Goal: Information Seeking & Learning: Learn about a topic

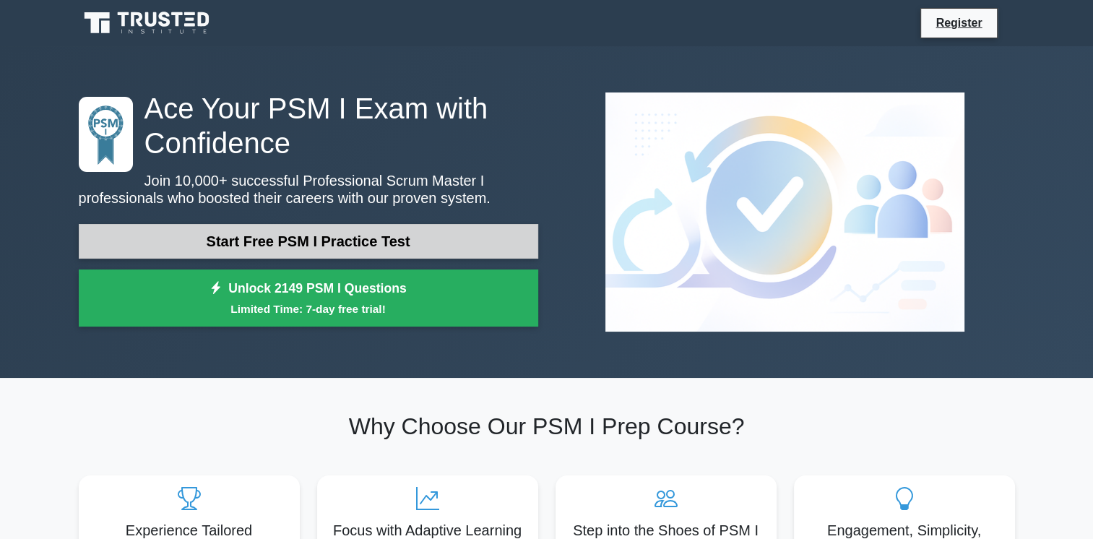
click at [311, 235] on link "Start Free PSM I Practice Test" at bounding box center [308, 241] width 459 height 35
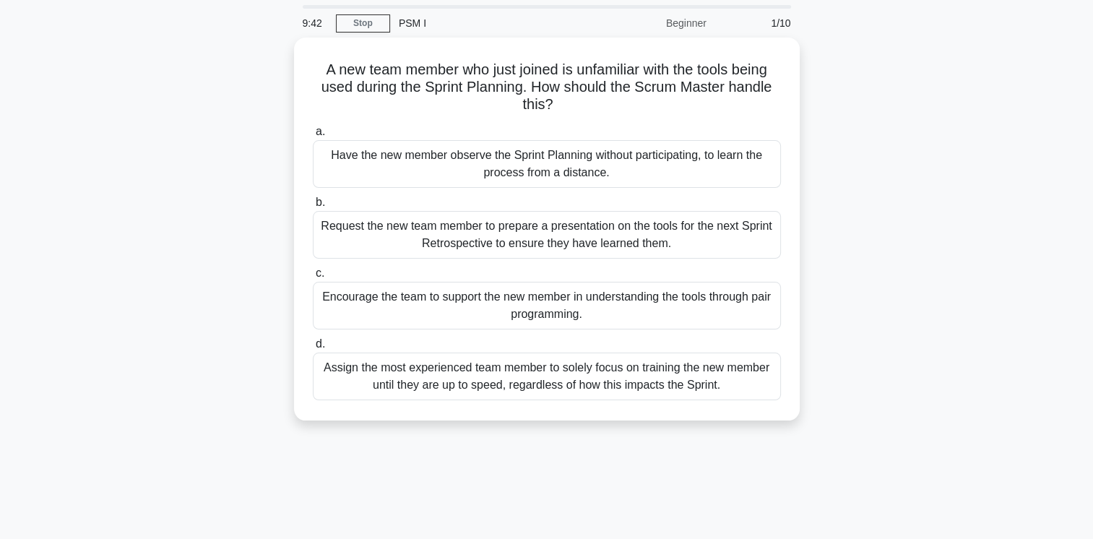
scroll to position [72, 0]
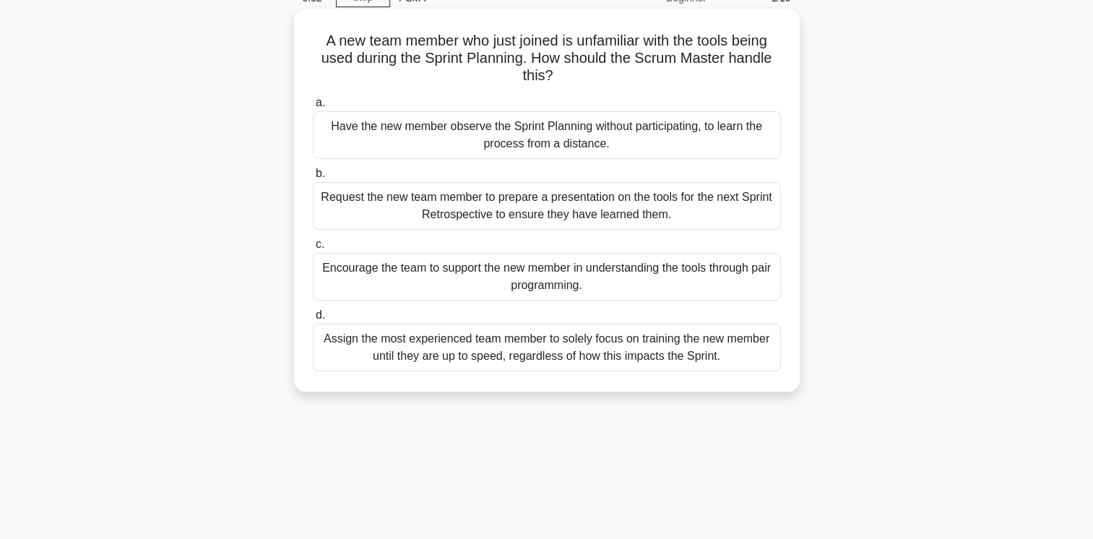
click at [550, 287] on div "Encourage the team to support the new member in understanding the tools through…" at bounding box center [547, 277] width 468 height 48
click at [313, 249] on input "c. Encourage the team to support the new member in understanding the tools thro…" at bounding box center [313, 244] width 0 height 9
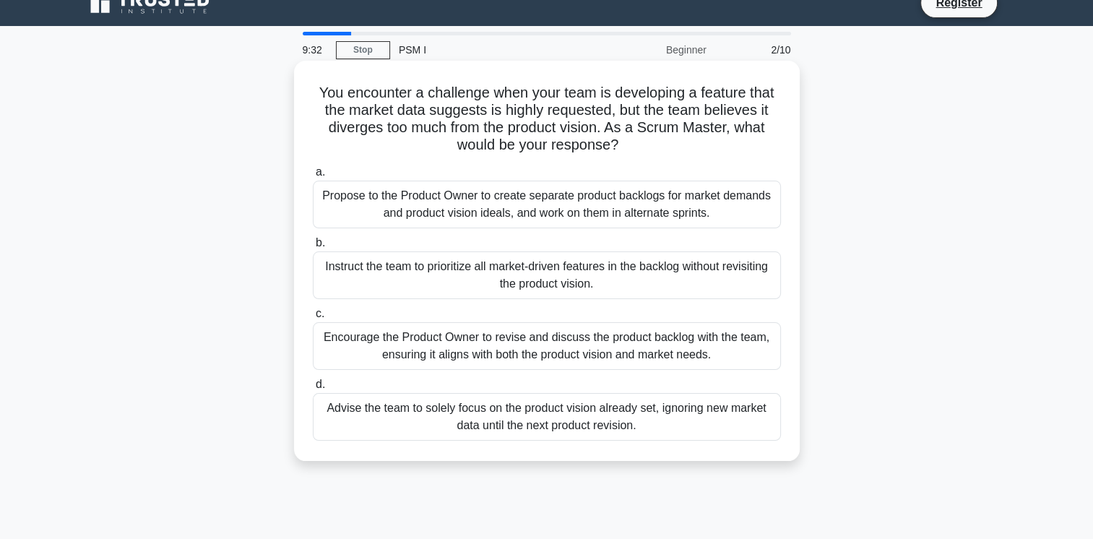
scroll to position [0, 0]
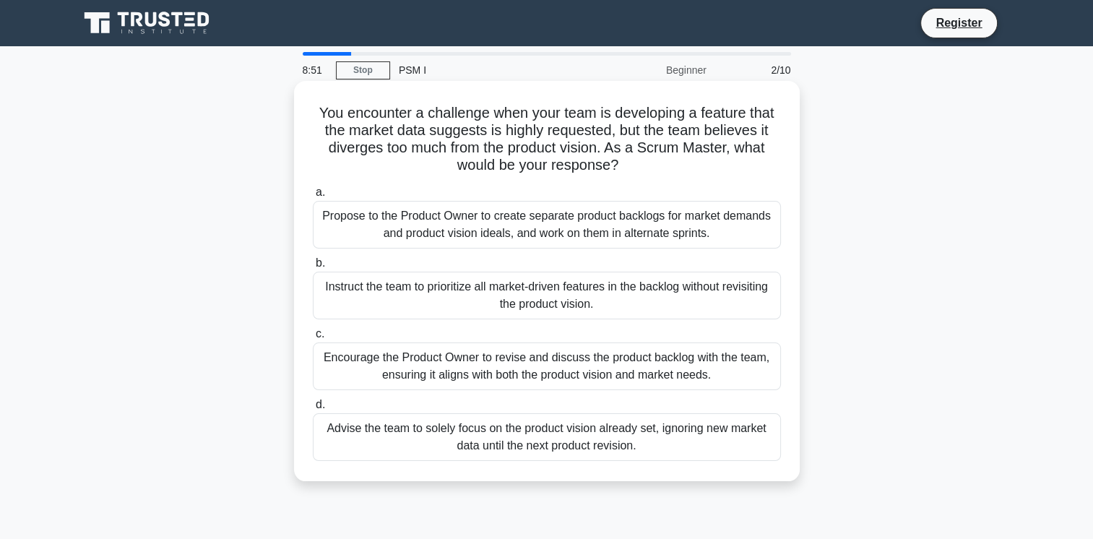
click at [604, 365] on div "Encourage the Product Owner to revise and discuss the product backlog with the …" at bounding box center [547, 366] width 468 height 48
click at [313, 339] on input "c. Encourage the Product Owner to revise and discuss the product backlog with t…" at bounding box center [313, 333] width 0 height 9
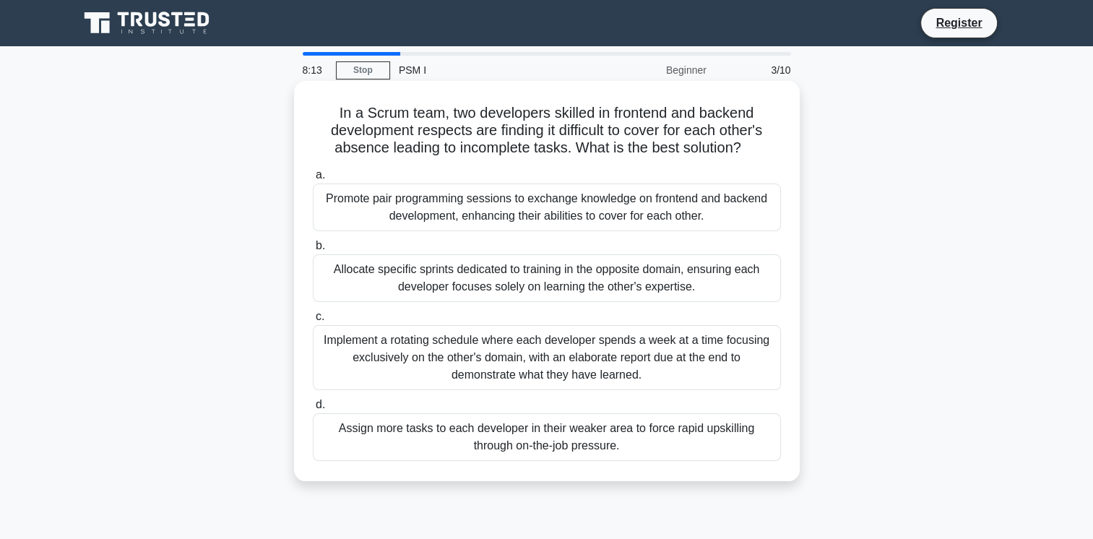
click at [401, 214] on div "Promote pair programming sessions to exchange knowledge on frontend and backend…" at bounding box center [547, 207] width 468 height 48
click at [313, 180] on input "a. Promote pair programming sessions to exchange knowledge on frontend and back…" at bounding box center [313, 174] width 0 height 9
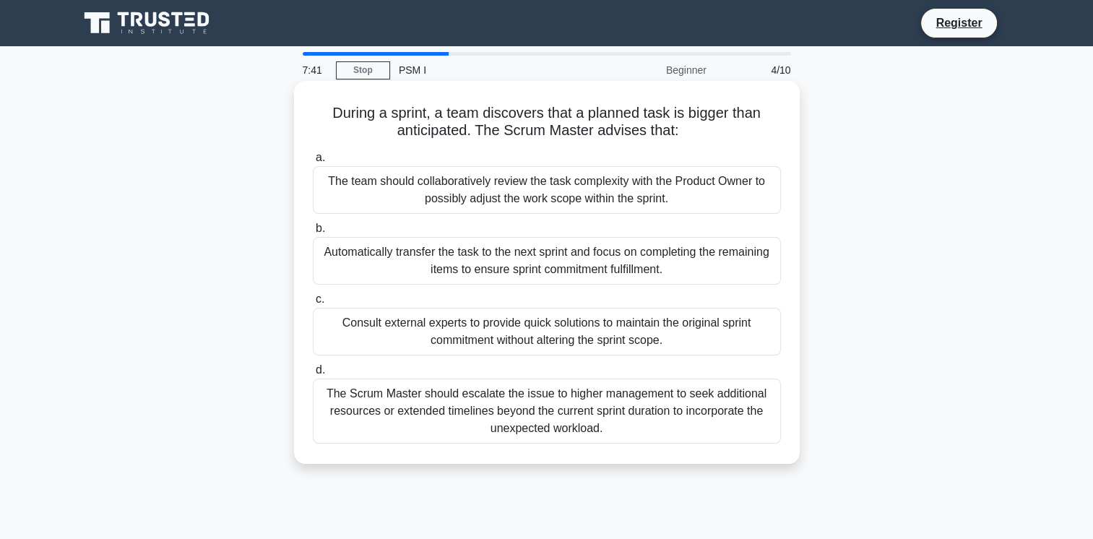
click at [430, 189] on div "The team should collaboratively review the task complexity with the Product Own…" at bounding box center [547, 190] width 468 height 48
click at [313, 162] on input "a. The team should collaboratively review the task complexity with the Product …" at bounding box center [313, 157] width 0 height 9
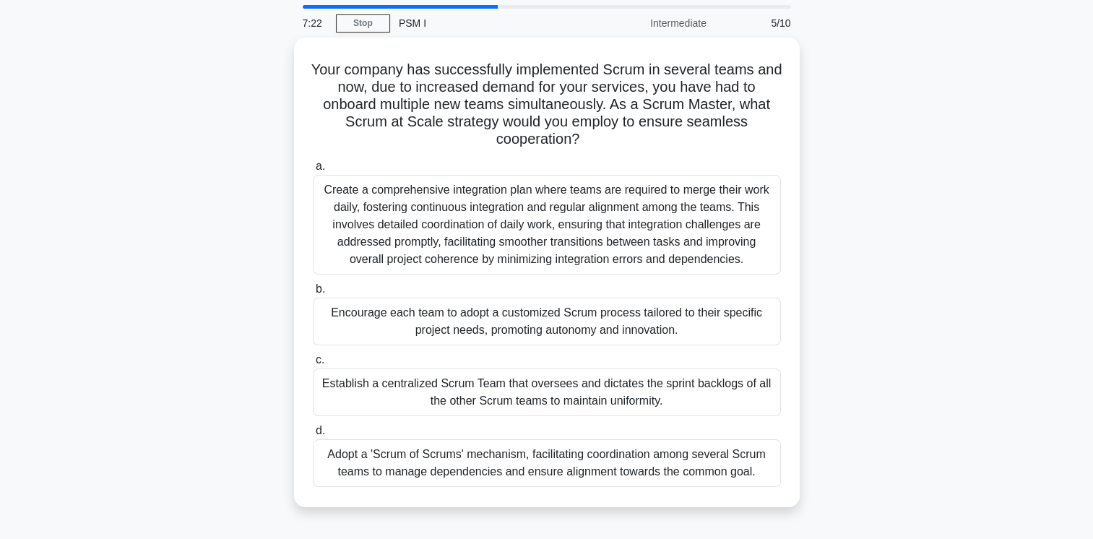
scroll to position [72, 0]
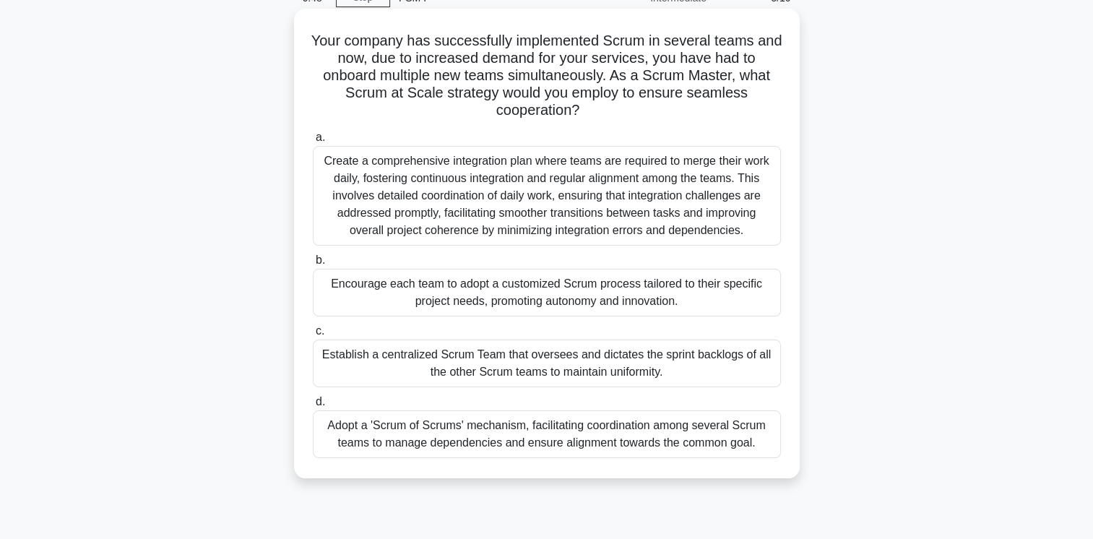
click at [703, 441] on div "Adopt a 'Scrum of Scrums' mechanism, facilitating coordination among several Sc…" at bounding box center [547, 434] width 468 height 48
click at [313, 407] on input "d. Adopt a 'Scrum of Scrums' mechanism, facilitating coordination among several…" at bounding box center [313, 401] width 0 height 9
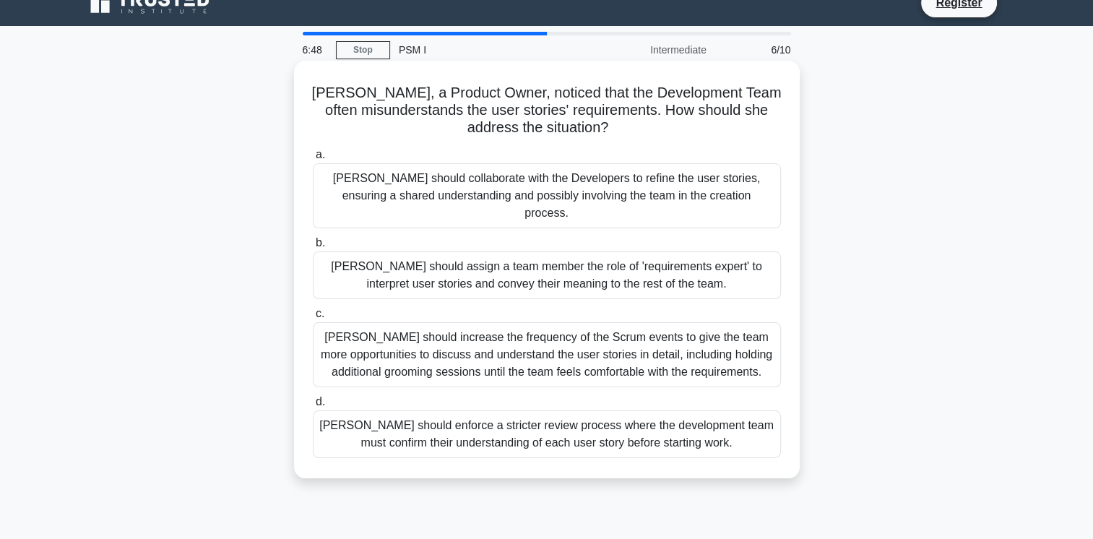
scroll to position [0, 0]
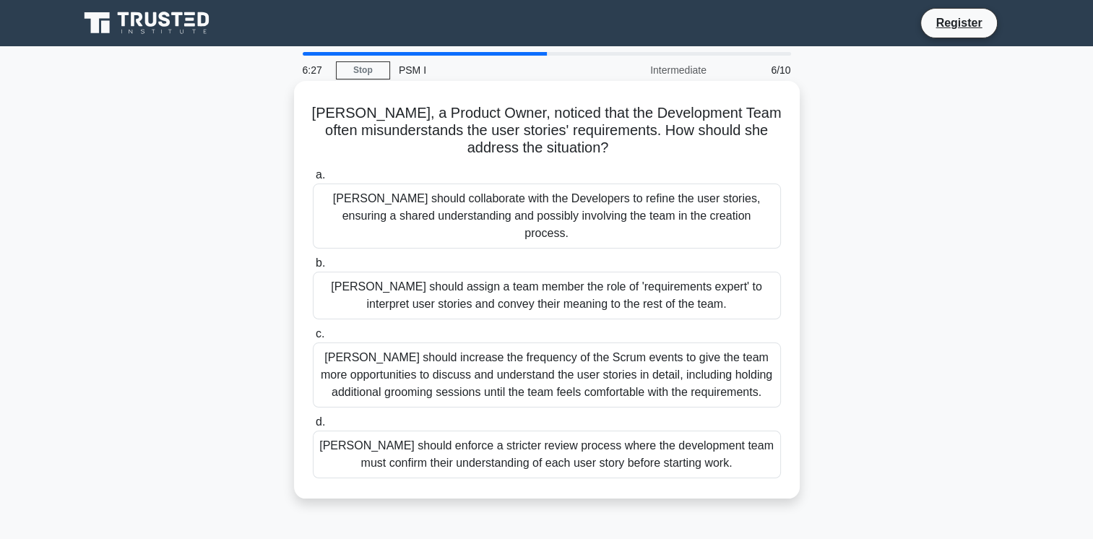
click at [638, 207] on div "Linda should collaborate with the Developers to refine the user stories, ensuri…" at bounding box center [547, 215] width 468 height 65
click at [313, 180] on input "a. Linda should collaborate with the Developers to refine the user stories, ens…" at bounding box center [313, 174] width 0 height 9
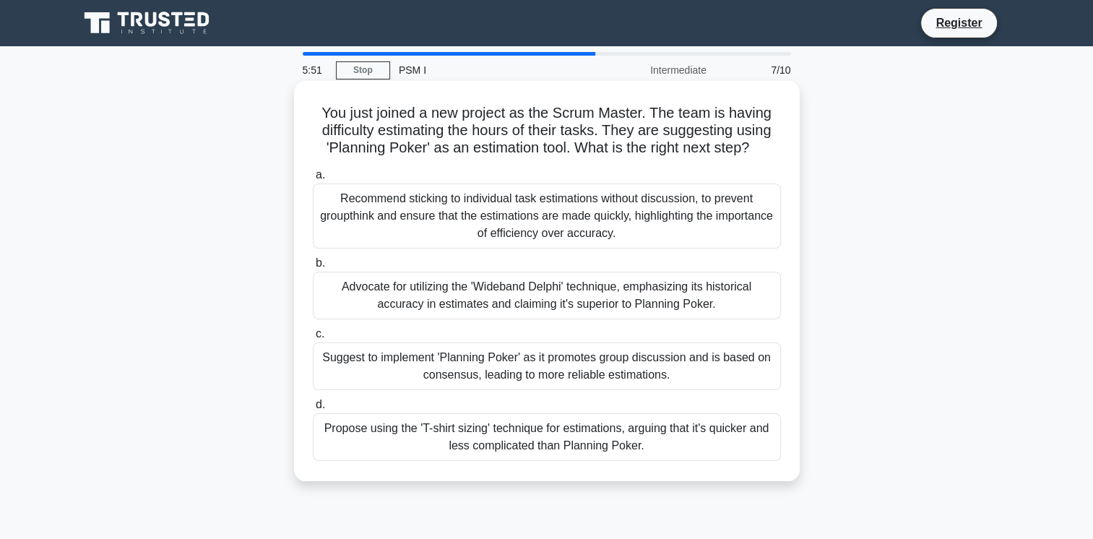
click at [604, 365] on div "Suggest to implement 'Planning Poker' as it promotes group discussion and is ba…" at bounding box center [547, 366] width 468 height 48
click at [313, 339] on input "c. Suggest to implement 'Planning Poker' as it promotes group discussion and is…" at bounding box center [313, 333] width 0 height 9
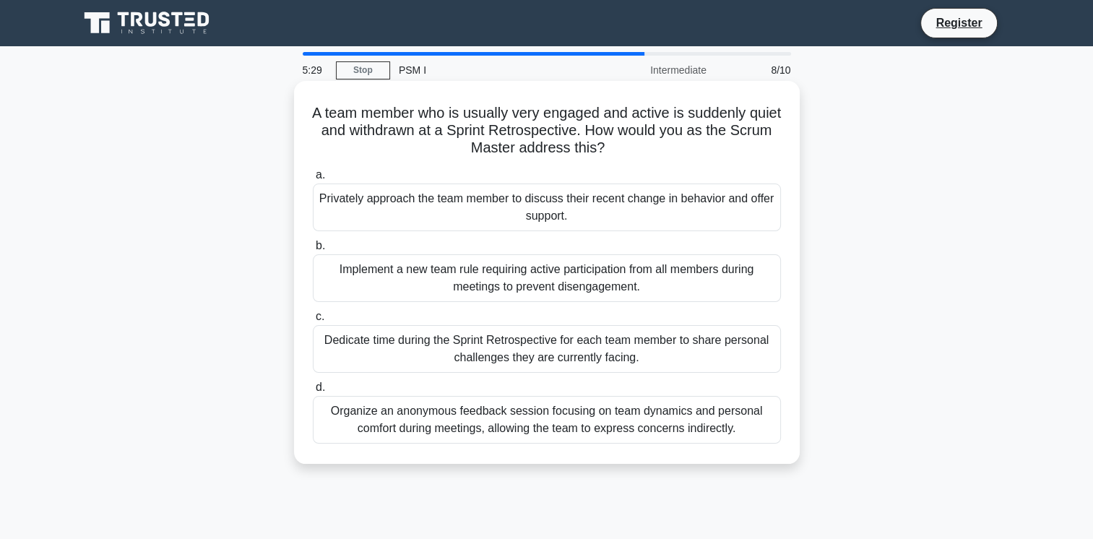
click at [615, 207] on div "Privately approach the team member to discuss their recent change in behavior a…" at bounding box center [547, 207] width 468 height 48
click at [313, 180] on input "a. Privately approach the team member to discuss their recent change in behavio…" at bounding box center [313, 174] width 0 height 9
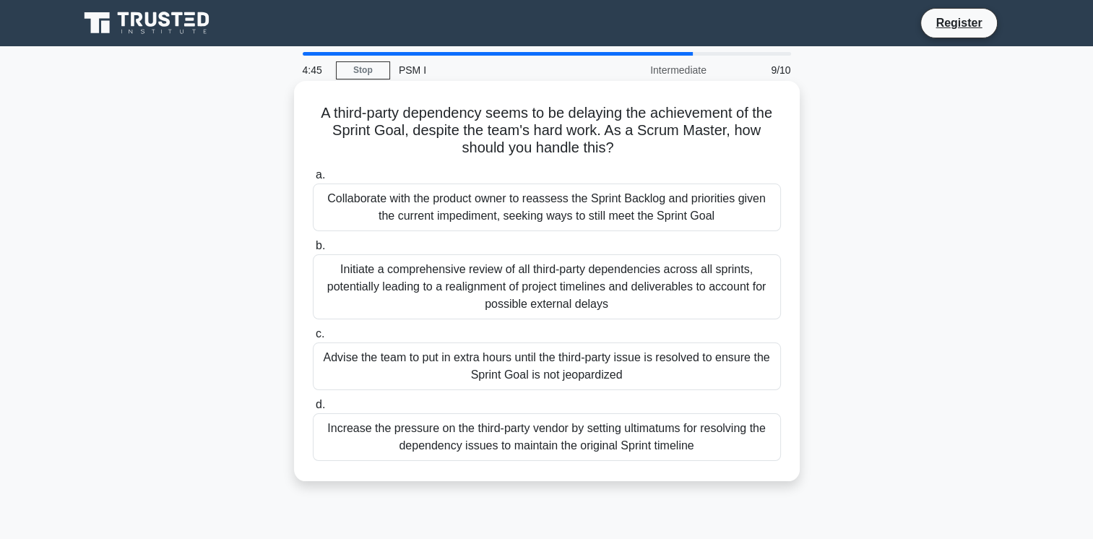
click at [690, 205] on div "Collaborate with the product owner to reassess the Sprint Backlog and prioritie…" at bounding box center [547, 207] width 468 height 48
click at [313, 180] on input "a. Collaborate with the product owner to reassess the Sprint Backlog and priori…" at bounding box center [313, 174] width 0 height 9
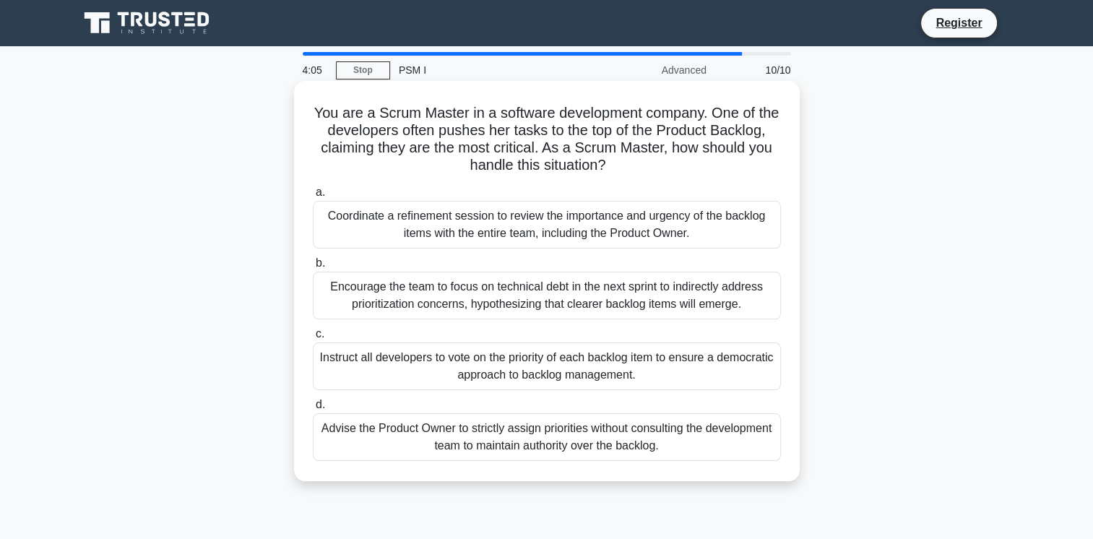
click at [664, 360] on div "Instruct all developers to vote on the priority of each backlog item to ensure …" at bounding box center [547, 366] width 468 height 48
click at [313, 339] on input "c. Instruct all developers to vote on the priority of each backlog item to ensu…" at bounding box center [313, 333] width 0 height 9
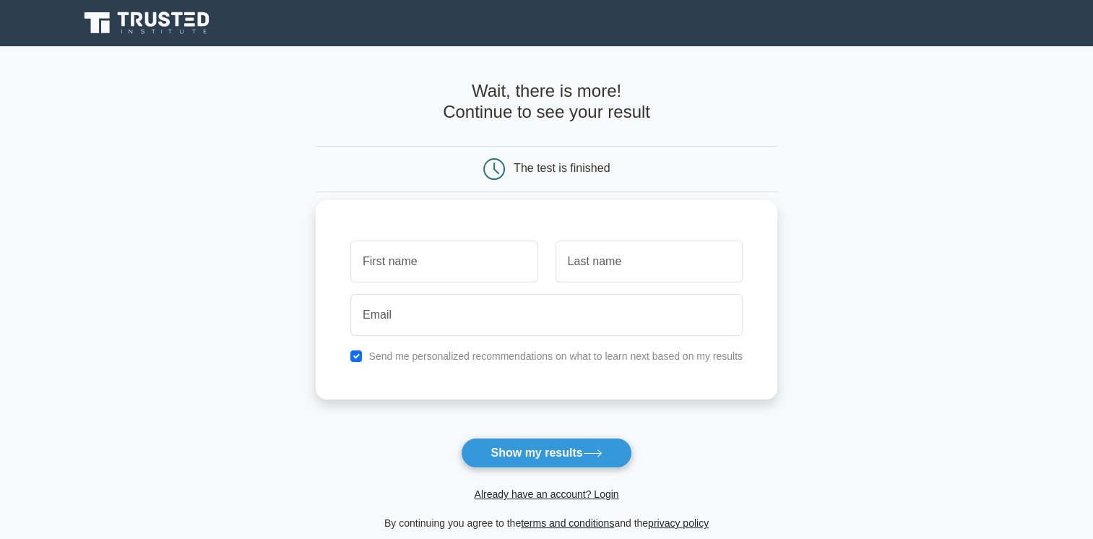
click at [484, 253] on input "text" at bounding box center [443, 261] width 187 height 42
type input "najla"
click at [676, 259] on input "text" at bounding box center [648, 261] width 187 height 42
type input "ben njima"
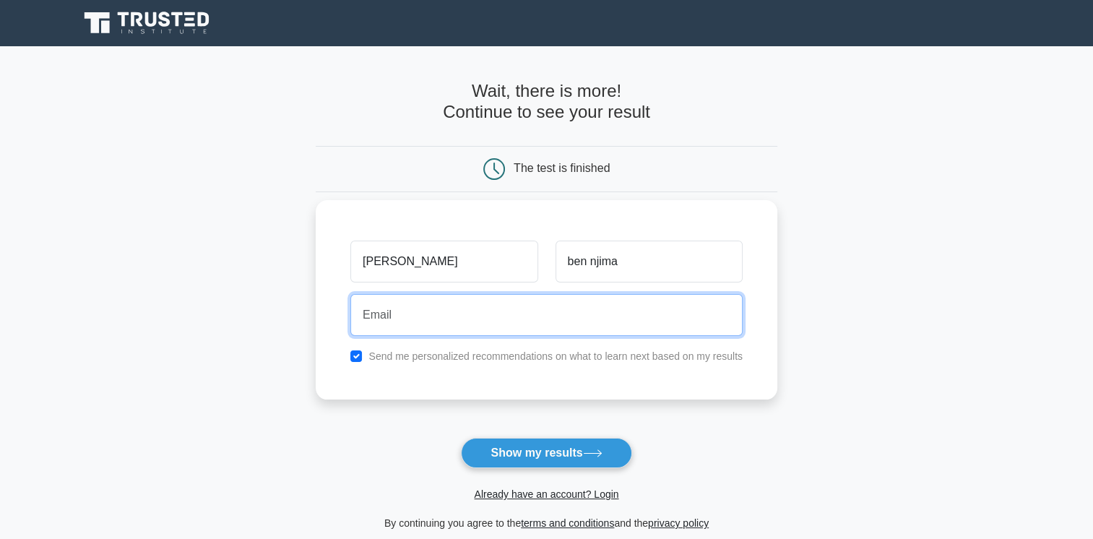
click at [664, 308] on input "email" at bounding box center [546, 315] width 392 height 42
type input "n"
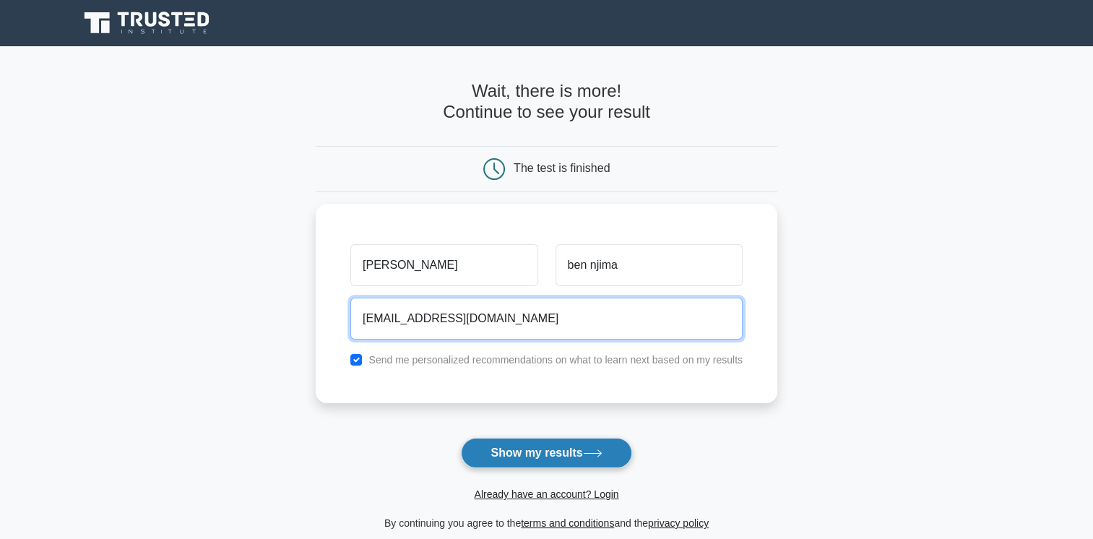
type input "nbn@wevioo.com"
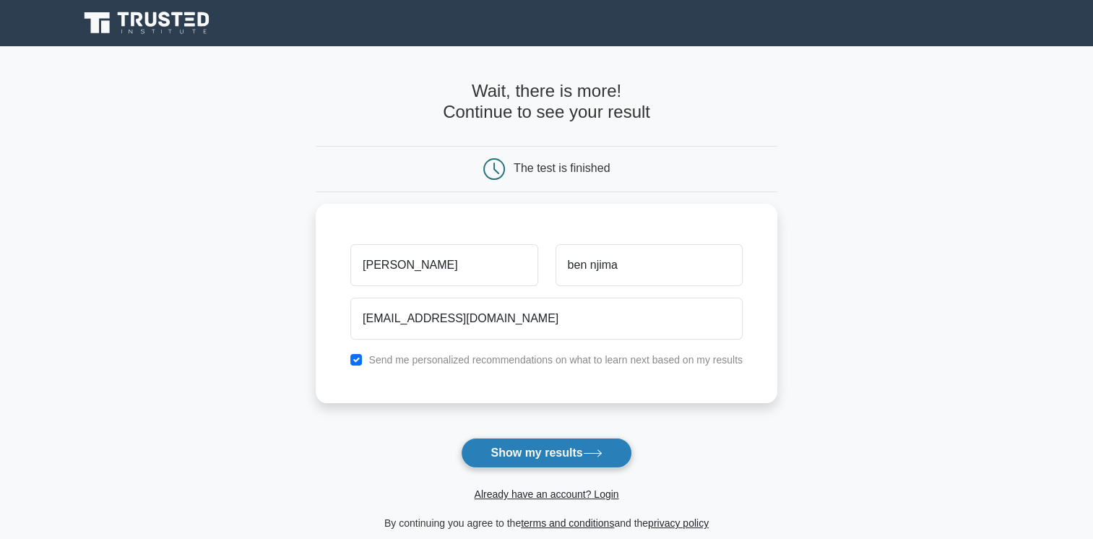
click at [570, 456] on button "Show my results" at bounding box center [546, 453] width 170 height 30
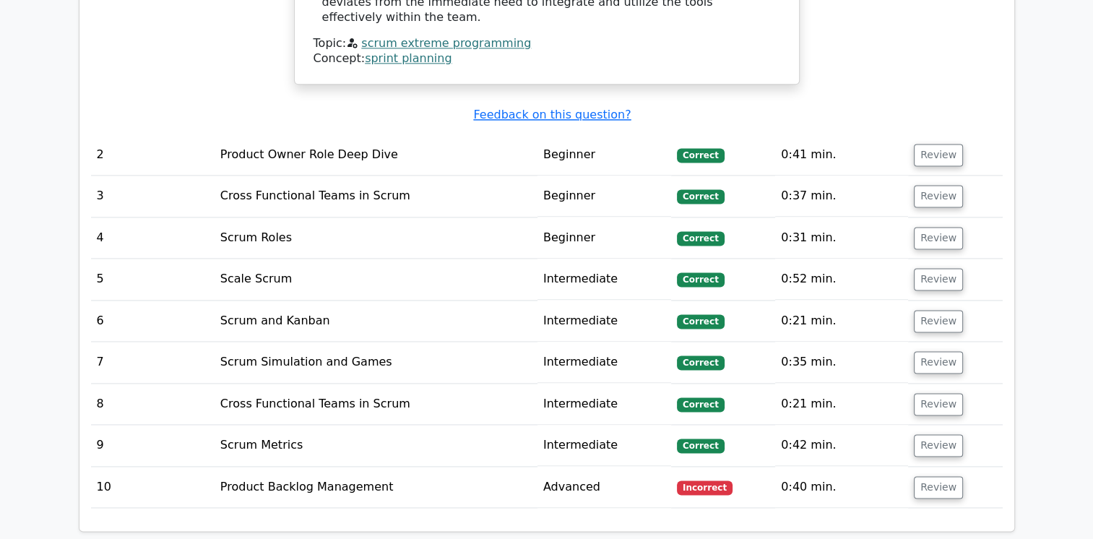
scroll to position [1950, 0]
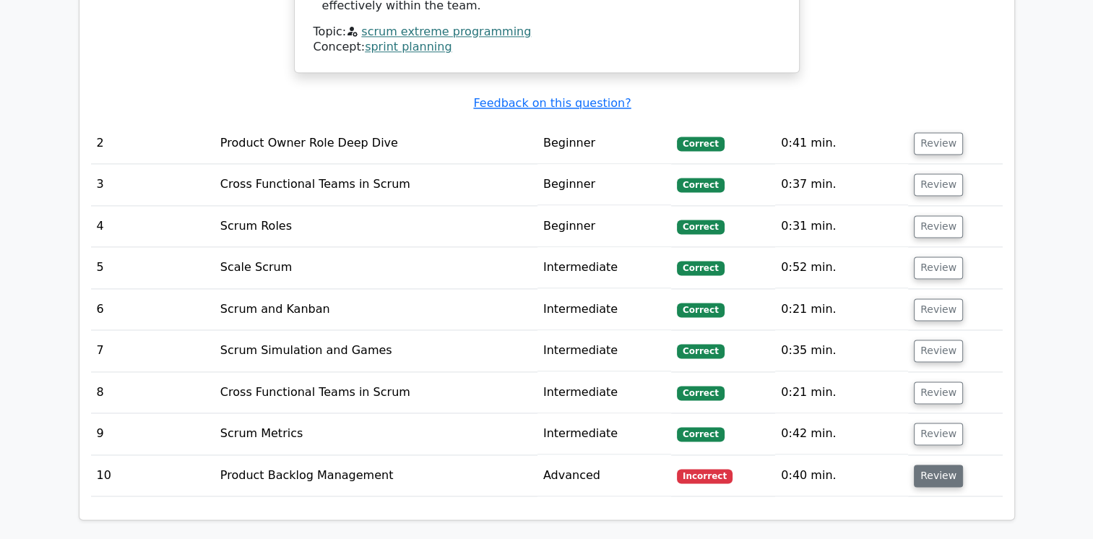
drag, startPoint x: 927, startPoint y: 370, endPoint x: 911, endPoint y: 370, distance: 15.9
click at [914, 464] on button "Review" at bounding box center [938, 475] width 49 height 22
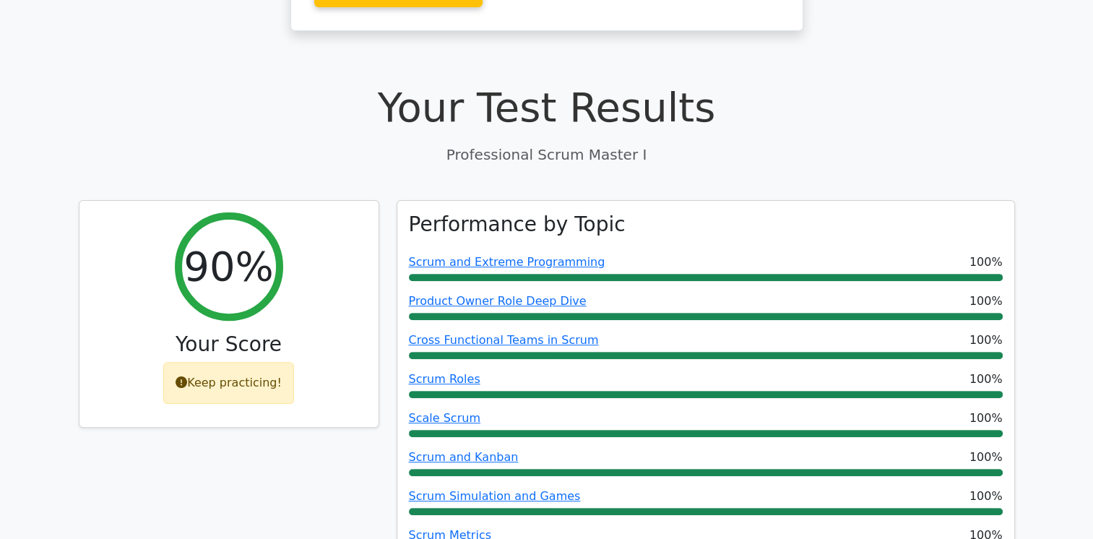
scroll to position [506, 0]
